Goal: Information Seeking & Learning: Find specific fact

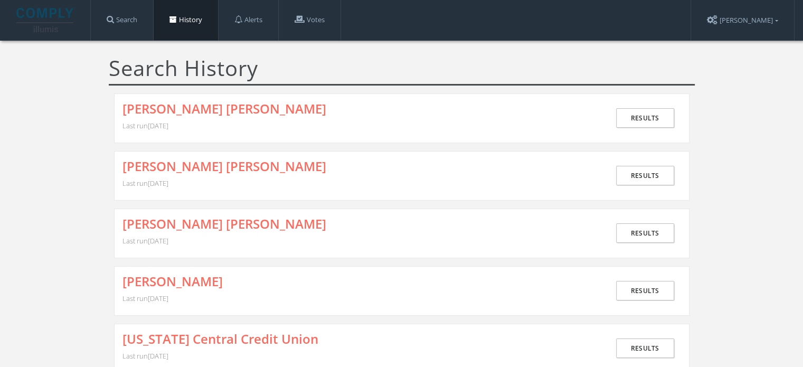
click at [200, 231] on div "[PERSON_NAME] [PERSON_NAME] Last run [DATE]" at bounding box center [366, 233] width 487 height 33
click at [202, 223] on link "[PERSON_NAME] [PERSON_NAME]" at bounding box center [225, 224] width 204 height 14
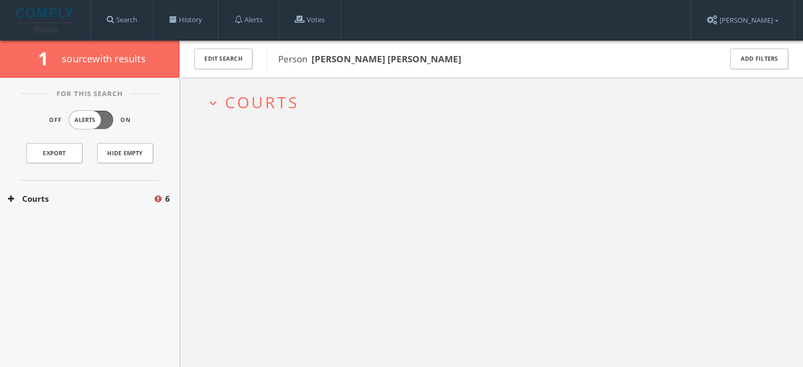
click at [252, 100] on span "Courts" at bounding box center [262, 102] width 74 height 22
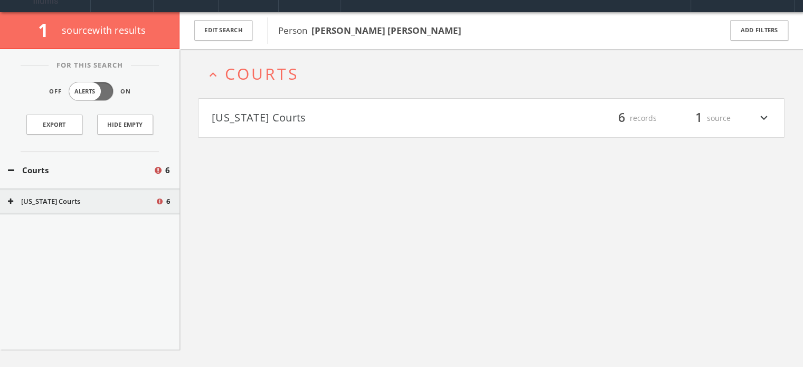
click at [260, 126] on h4 "[US_STATE] Courts filter_list 6 records 1 source expand_more" at bounding box center [492, 118] width 586 height 39
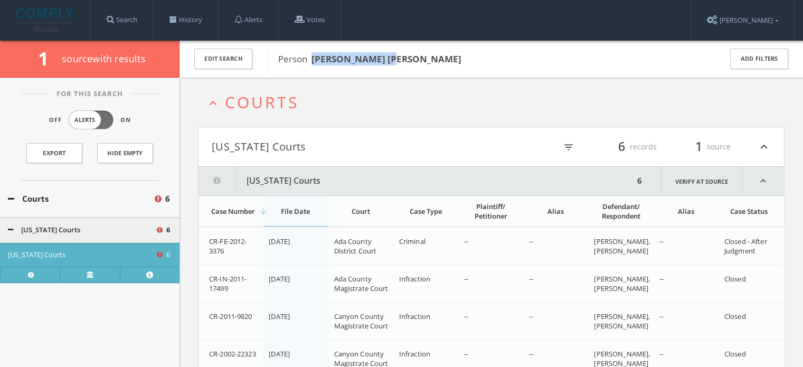
drag, startPoint x: 313, startPoint y: 57, endPoint x: 398, endPoint y: 53, distance: 85.7
click at [398, 53] on span "Person [PERSON_NAME] [PERSON_NAME]" at bounding box center [492, 59] width 429 height 14
copy b "[PERSON_NAME] [PERSON_NAME]"
click at [302, 216] on th "arrow_downward File Date" at bounding box center [296, 211] width 65 height 31
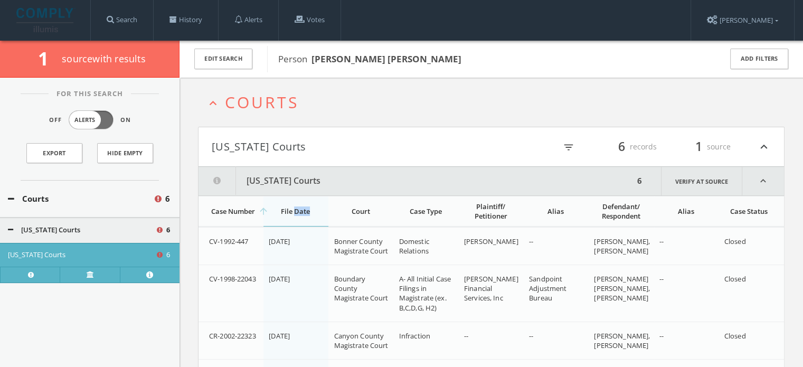
click at [302, 216] on th "arrow_upward File Date" at bounding box center [296, 211] width 65 height 31
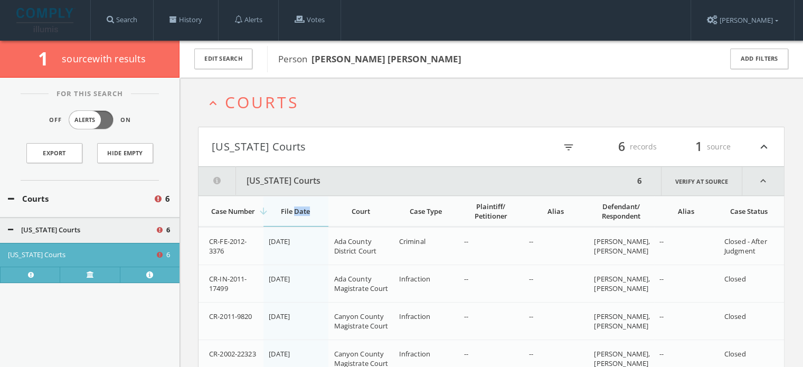
drag, startPoint x: 308, startPoint y: 239, endPoint x: 268, endPoint y: 243, distance: 40.8
click at [268, 243] on td "[DATE]" at bounding box center [296, 245] width 65 height 37
copy span "[DATE]"
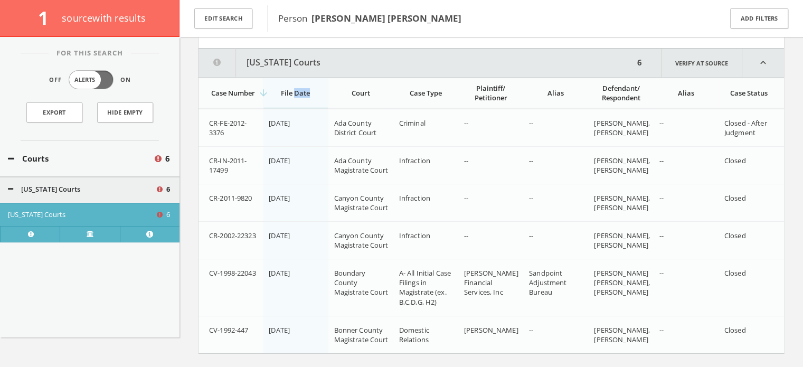
scroll to position [140, 0]
